Goal: Answer question/provide support

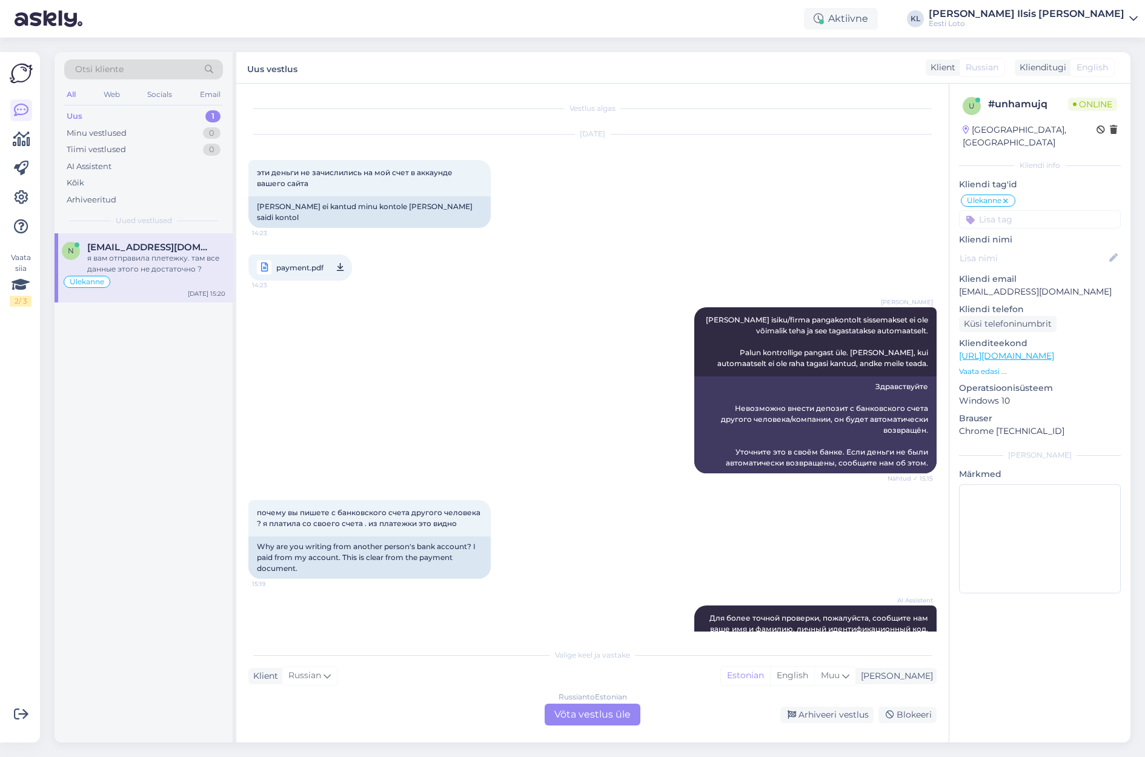
scroll to position [2, 0]
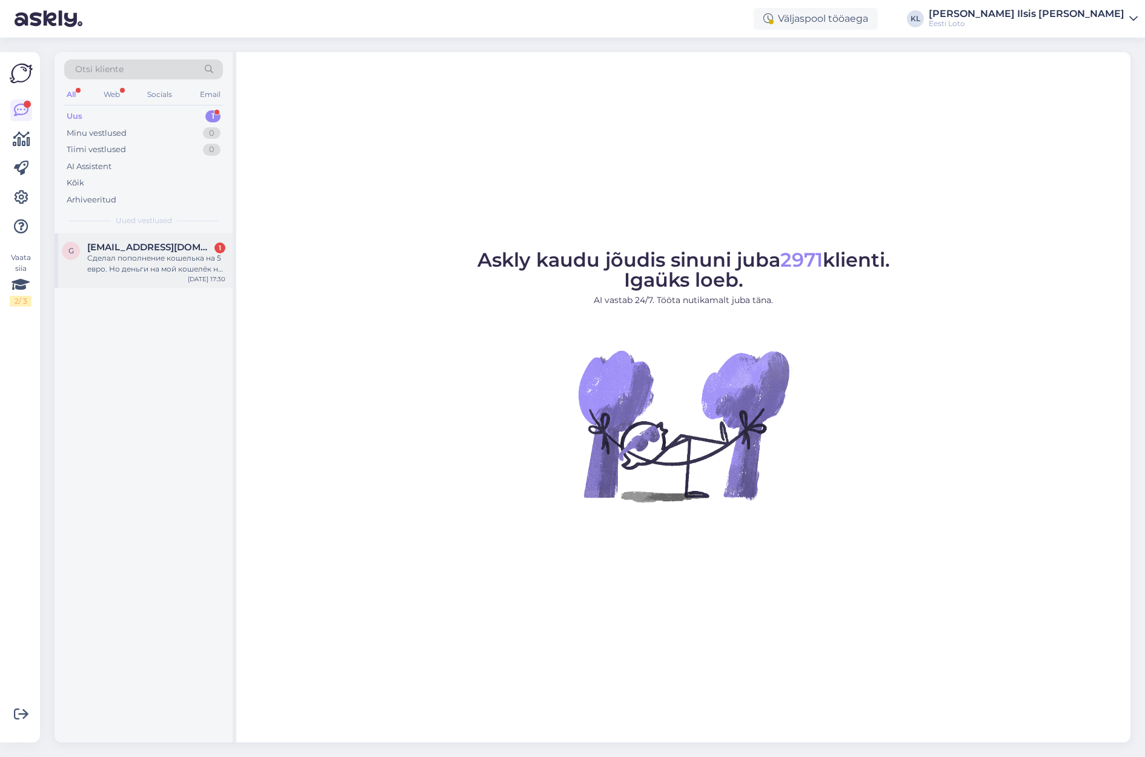
click at [167, 261] on div "Сделал пополнение кошелька на 5 евро. Но деньги на мой кошелёк не поступили." at bounding box center [156, 264] width 138 height 22
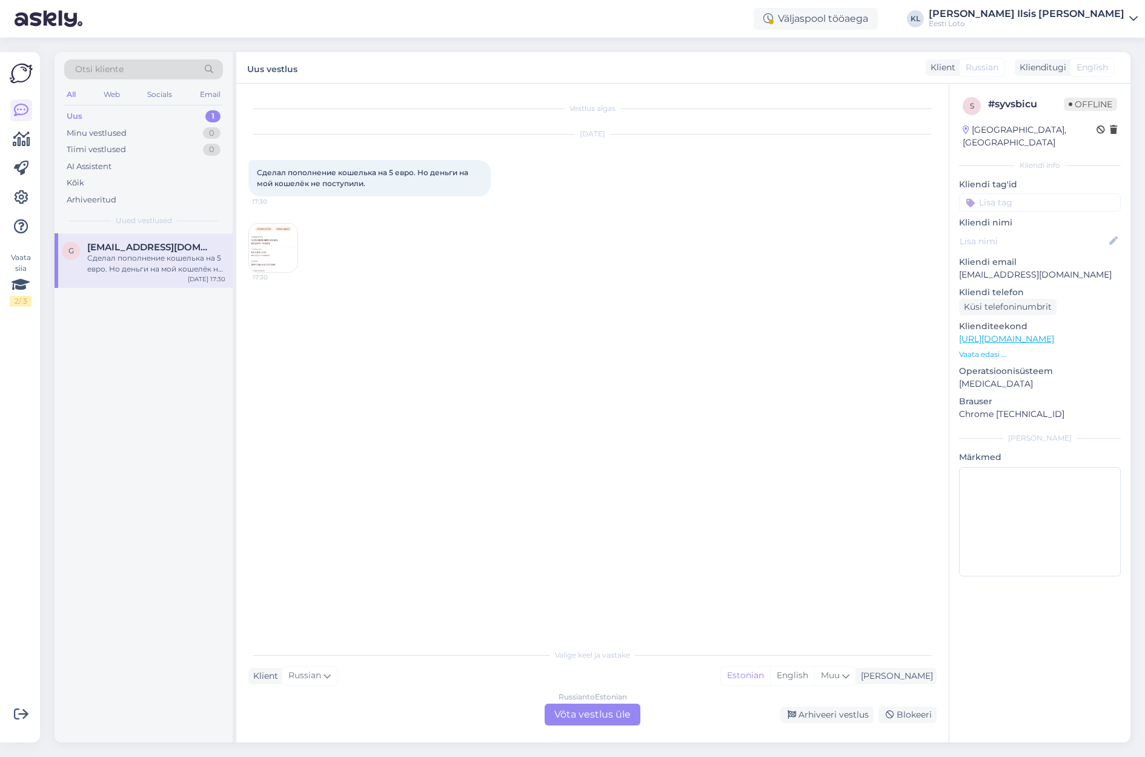
click at [577, 717] on div "Russian to Estonian Võta vestlus üle" at bounding box center [593, 715] width 96 height 22
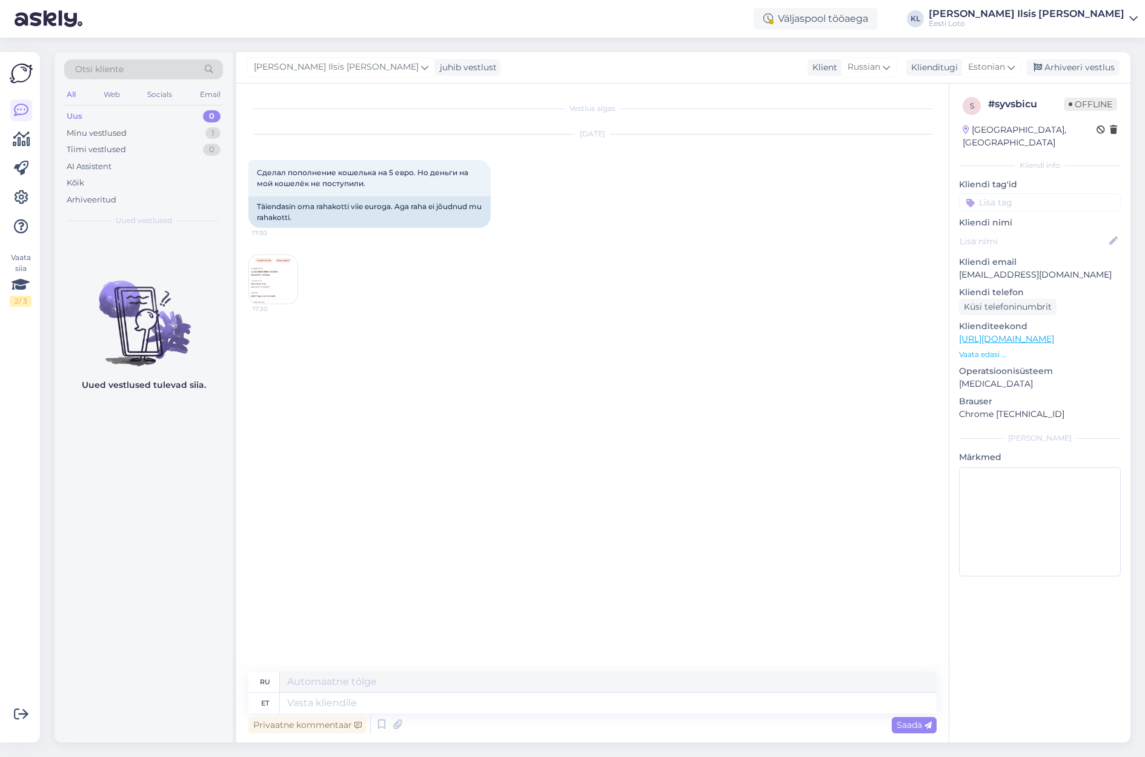
click at [283, 271] on img at bounding box center [273, 279] width 48 height 48
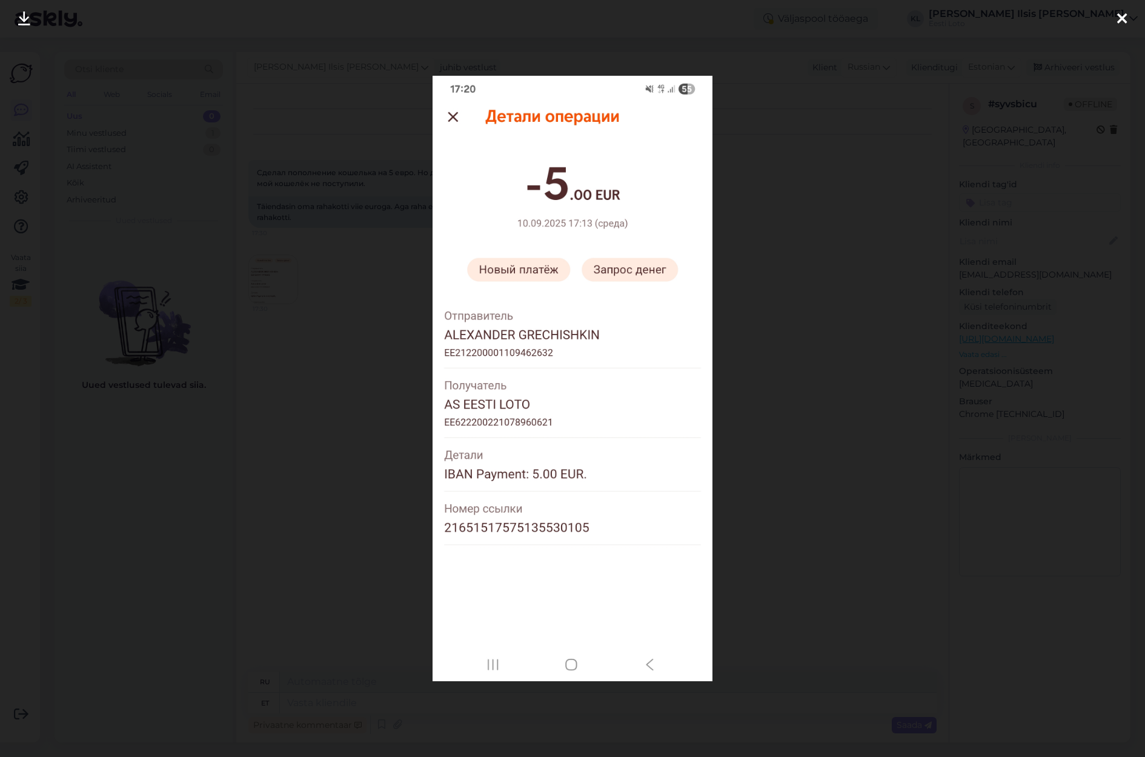
click at [531, 530] on img at bounding box center [572, 378] width 279 height 605
click at [531, 525] on img at bounding box center [572, 378] width 279 height 605
click at [567, 525] on img at bounding box center [572, 378] width 279 height 605
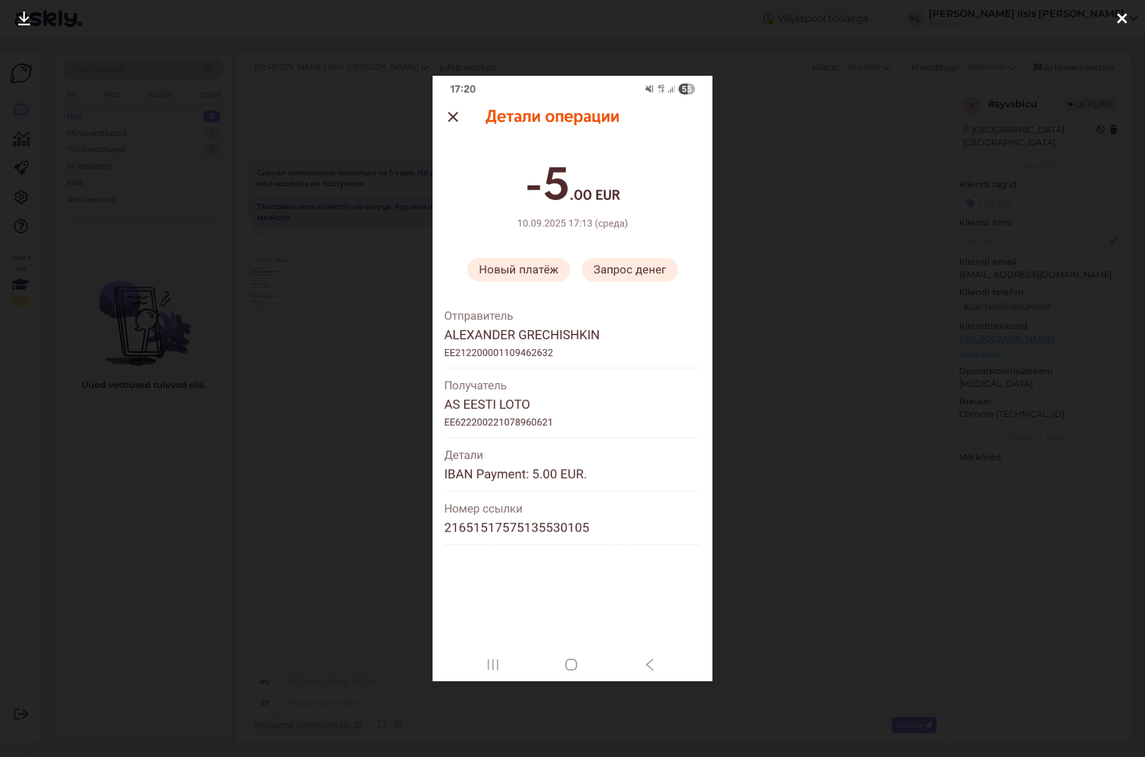
click at [567, 525] on img at bounding box center [572, 378] width 279 height 605
click at [521, 528] on img at bounding box center [572, 378] width 279 height 605
click at [805, 193] on div at bounding box center [572, 378] width 1145 height 757
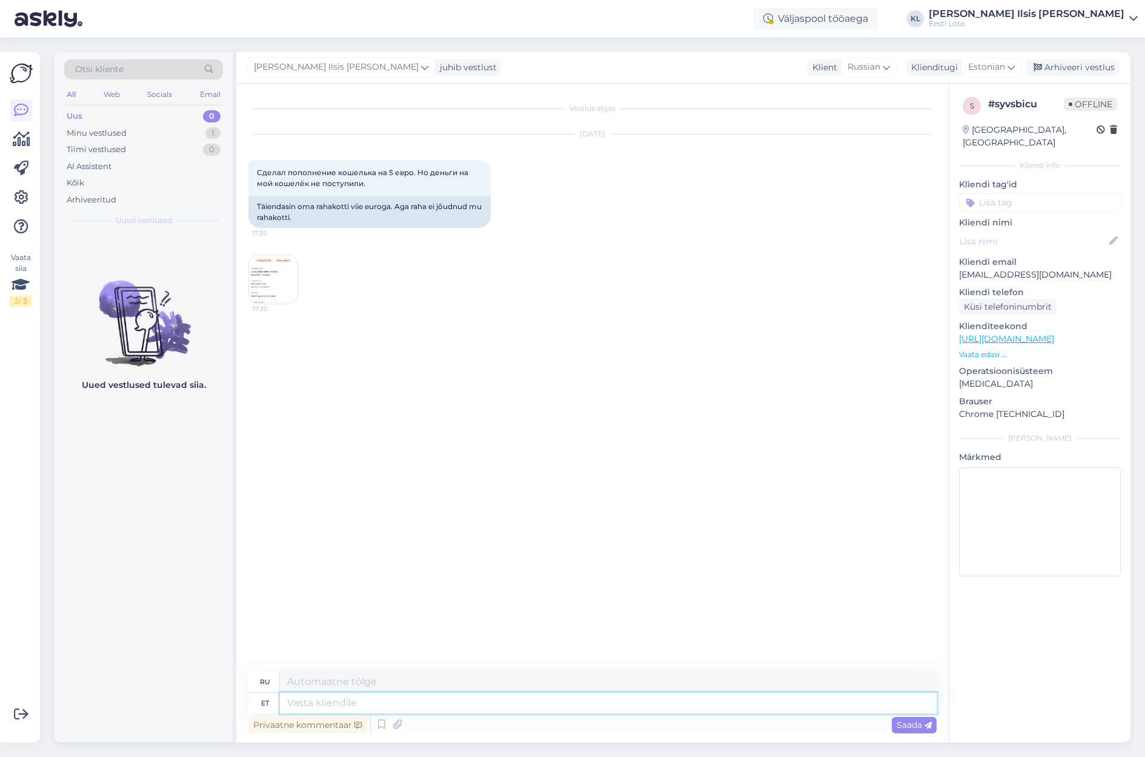
click at [379, 703] on textarea at bounding box center [608, 703] width 657 height 21
paste textarea "Kahjuks Teie makse ebaõnnestus tehnilise [PERSON_NAME] tõttu. Kontrollisime mak…"
type textarea "Kahjuks Teie makse ebaõnnestus tehnilise [PERSON_NAME] tõttu. Kontrollisime mak…"
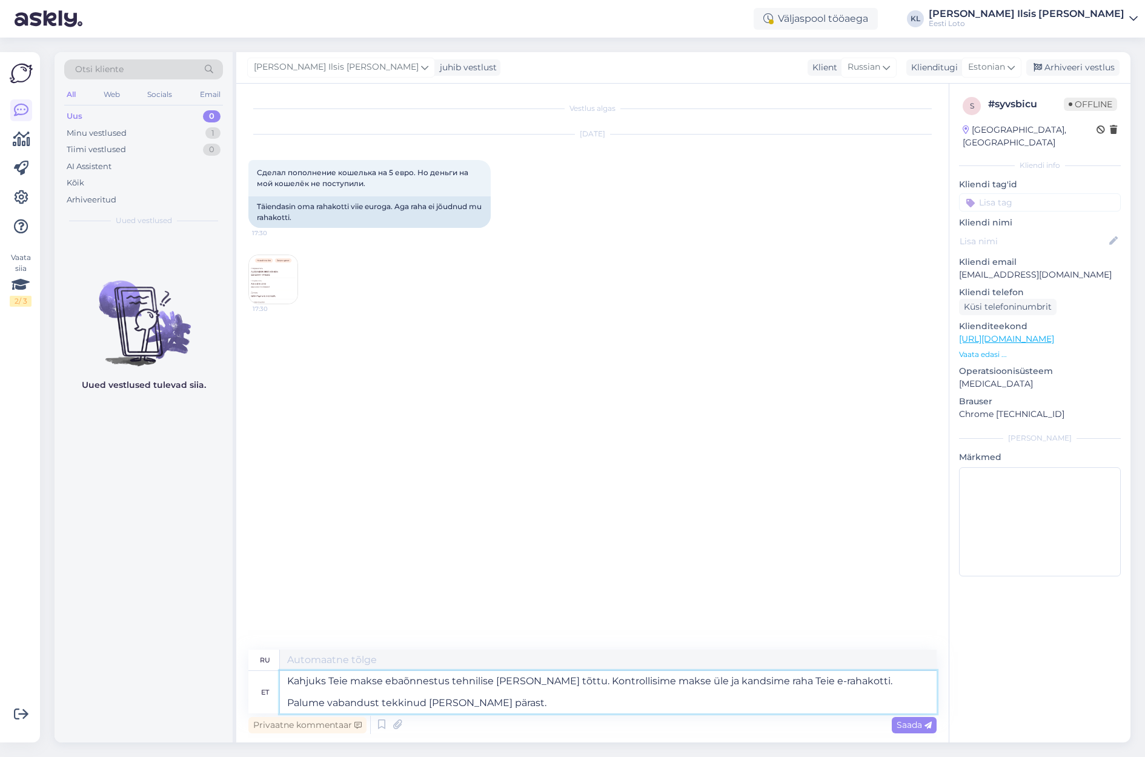
type textarea "К сожалению, ваш платёж не прошёл из-за технической ошибки. Мы проверили платёж…"
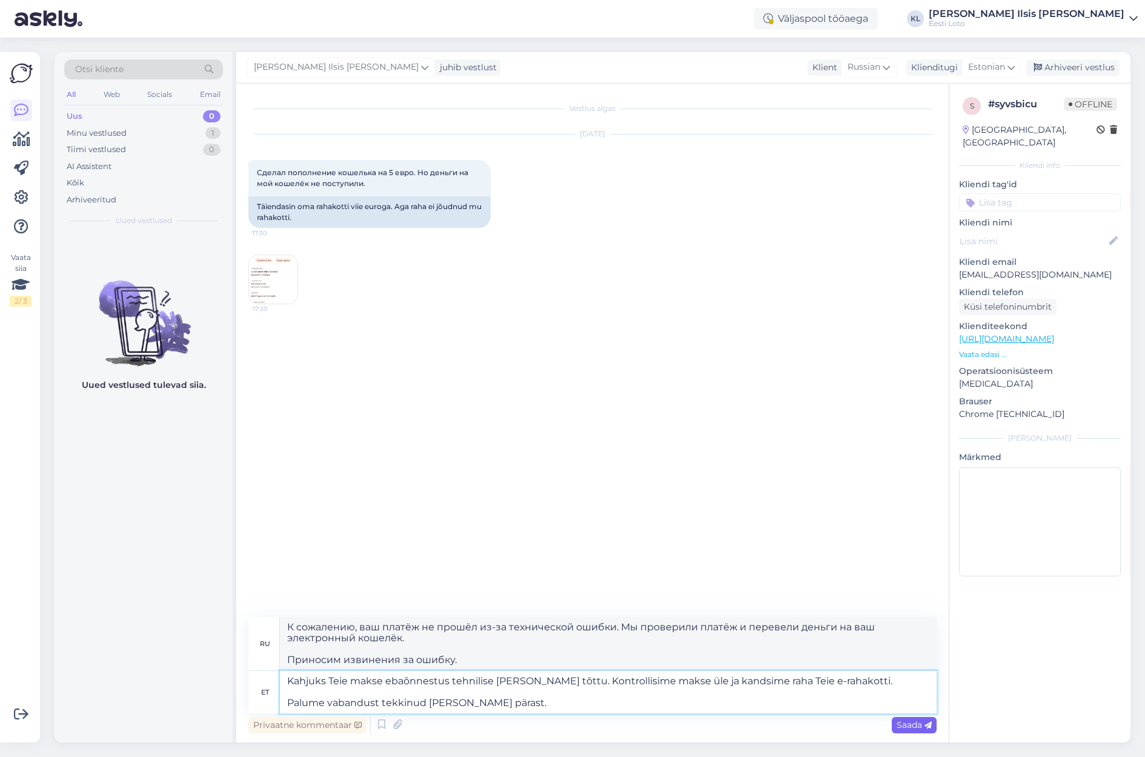
type textarea "Kahjuks Teie makse ebaõnnestus tehnilise [PERSON_NAME] tõttu. Kontrollisime mak…"
click at [905, 724] on span "Saada" at bounding box center [914, 724] width 35 height 11
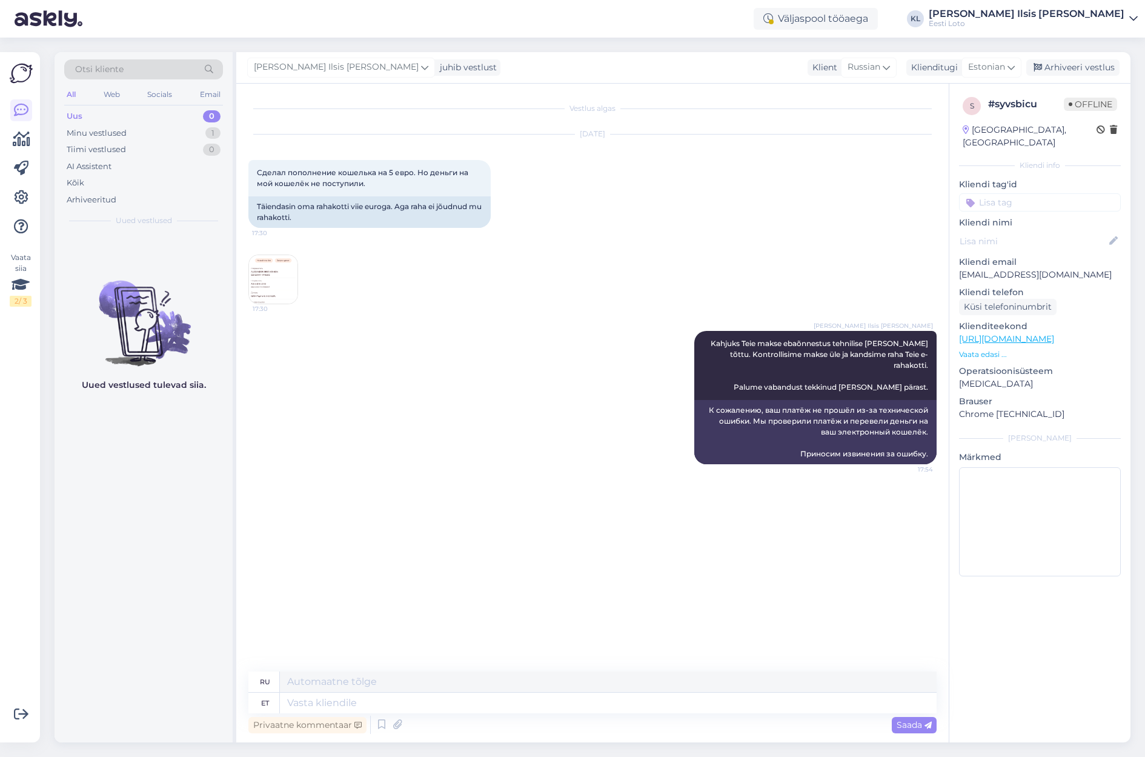
click at [1065, 193] on input at bounding box center [1040, 202] width 162 height 18
type input "e-raha"
click at [1039, 232] on span "E-rahakott" at bounding box center [1040, 235] width 39 height 7
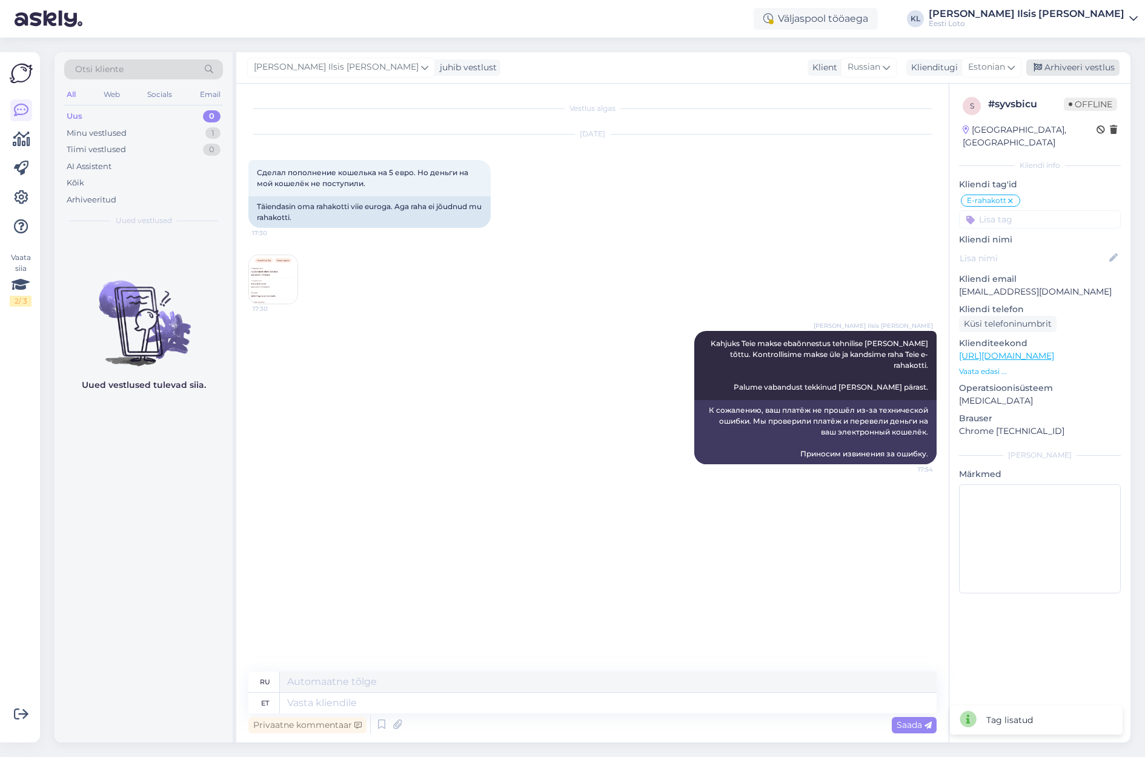
click at [1073, 66] on div "Arhiveeri vestlus" at bounding box center [1073, 67] width 93 height 16
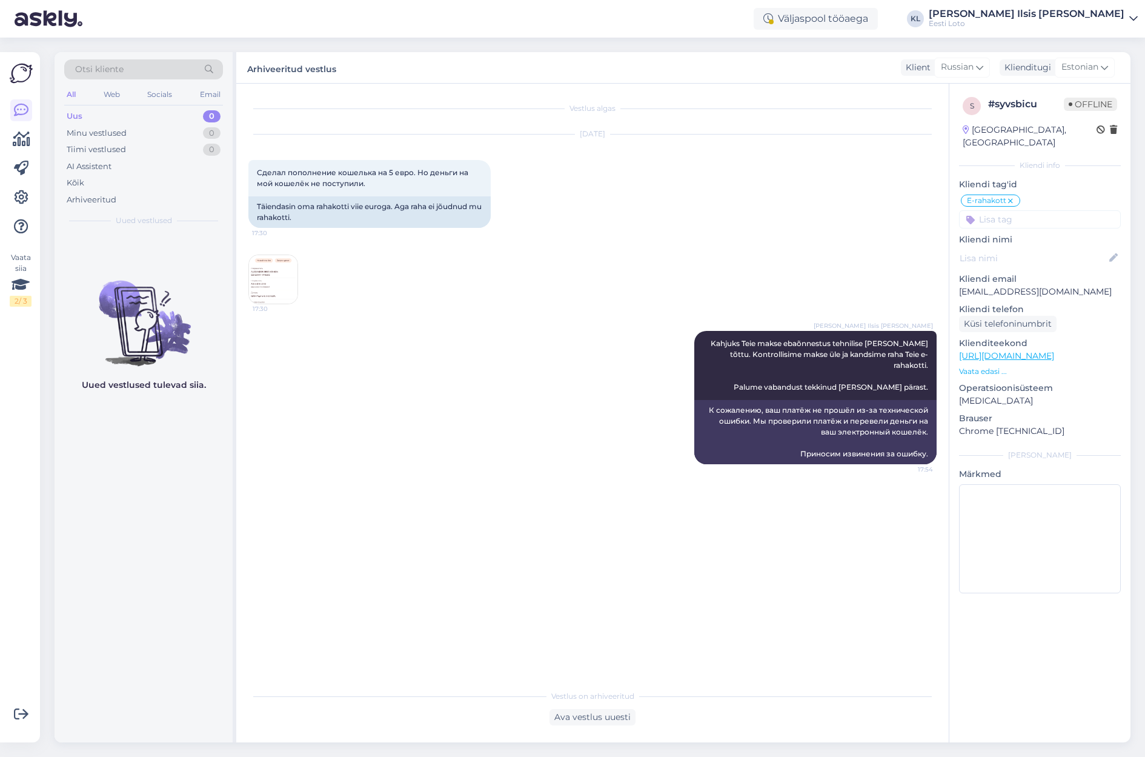
click at [755, 50] on div "Otsi kliente All Web Socials Email Uus 0 Minu vestlused 0 Tiimi vestlused 0 AI …" at bounding box center [596, 397] width 1098 height 719
